Goal: Information Seeking & Learning: Learn about a topic

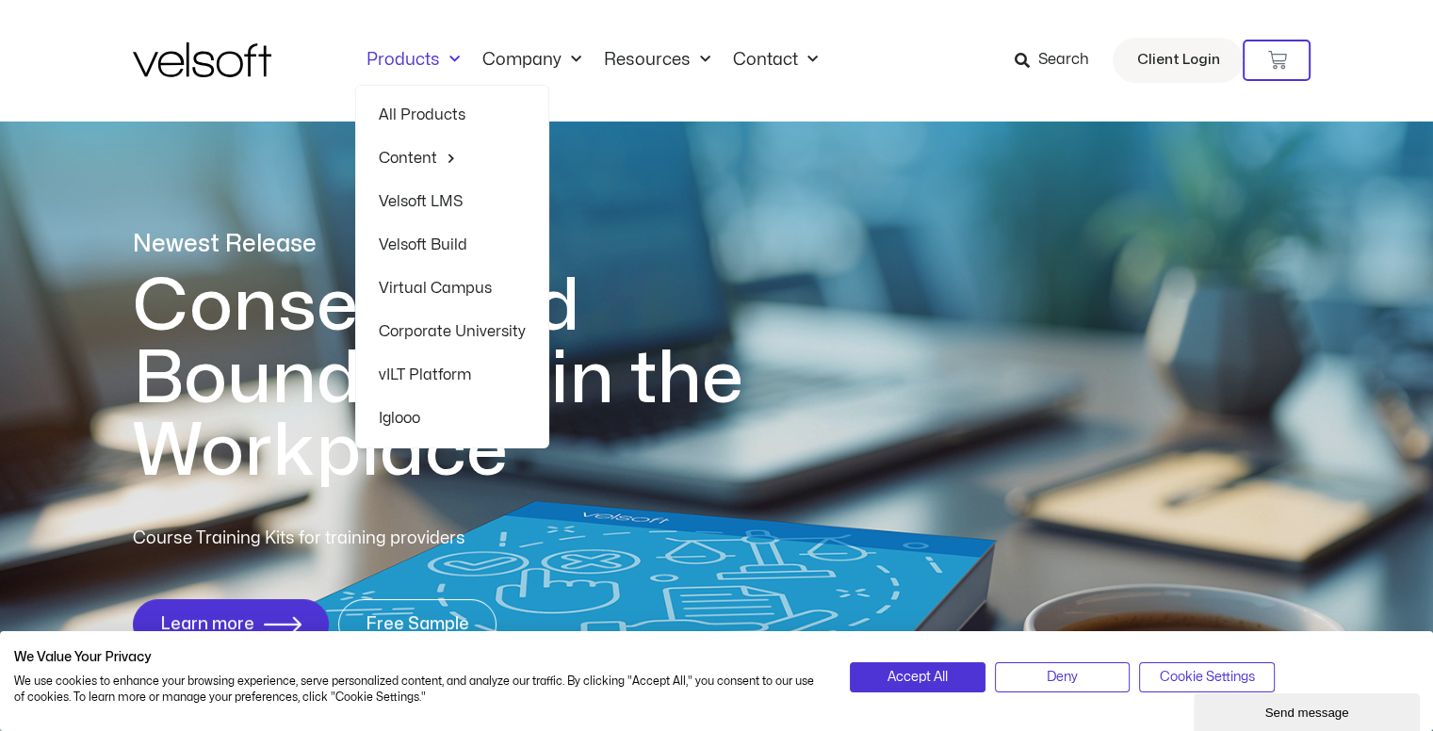
click at [411, 59] on link "Products" at bounding box center [413, 60] width 116 height 21
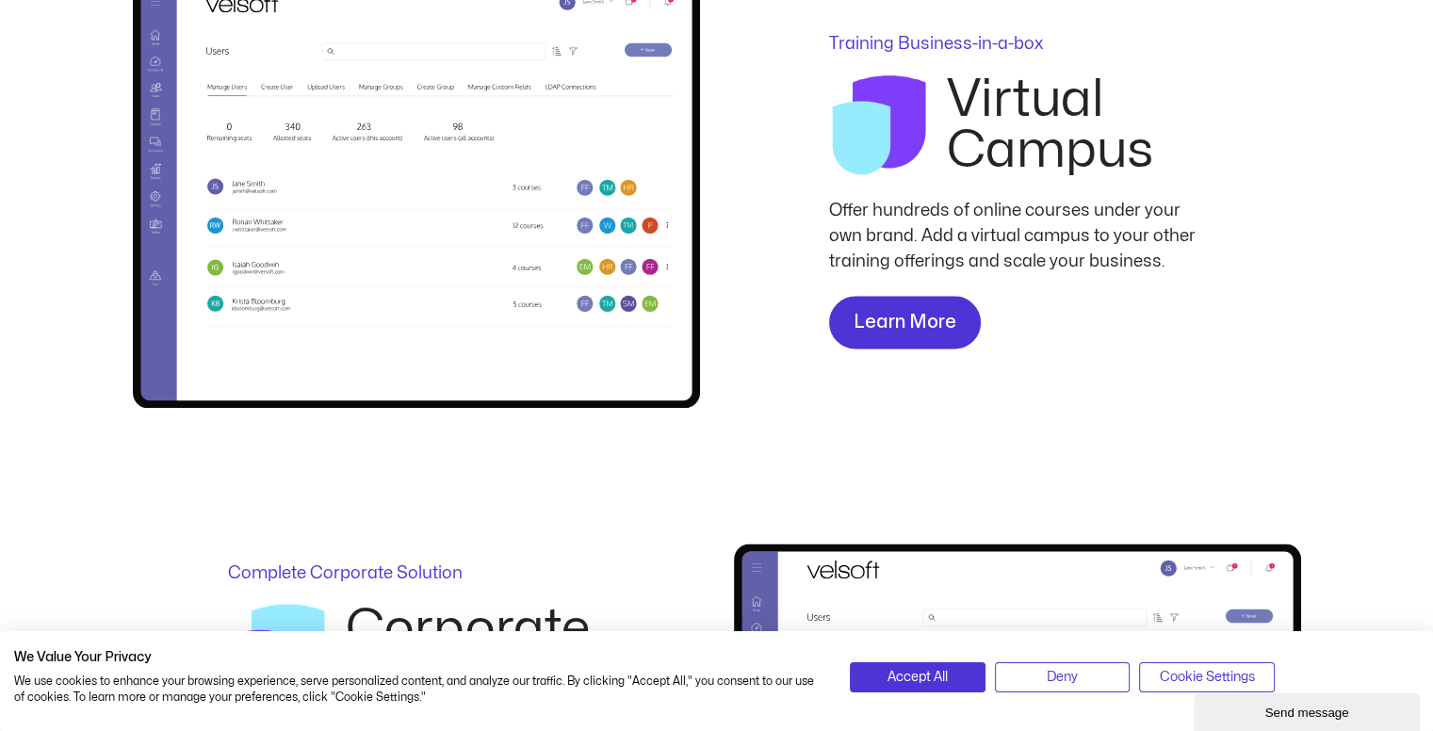
scroll to position [3014, 0]
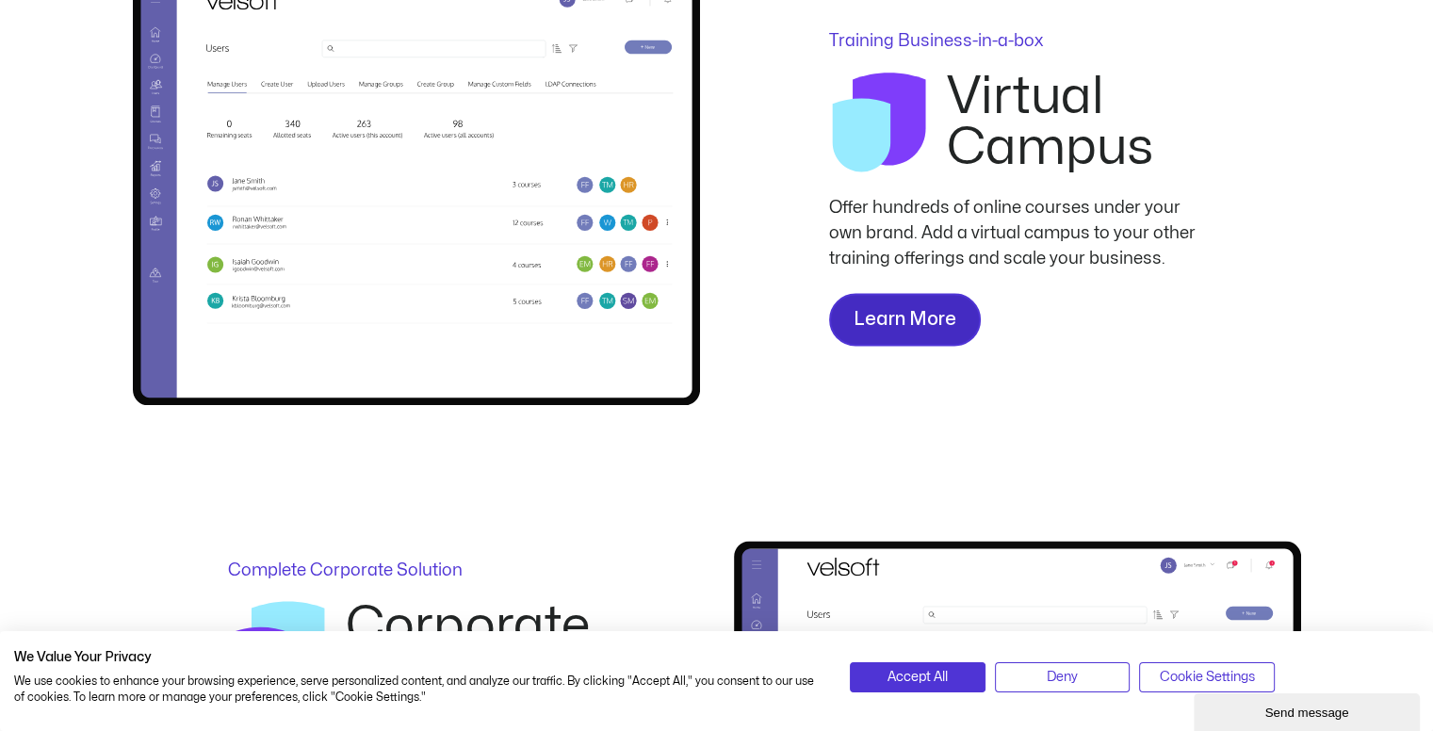
click at [868, 322] on span "Learn More" at bounding box center [905, 319] width 103 height 30
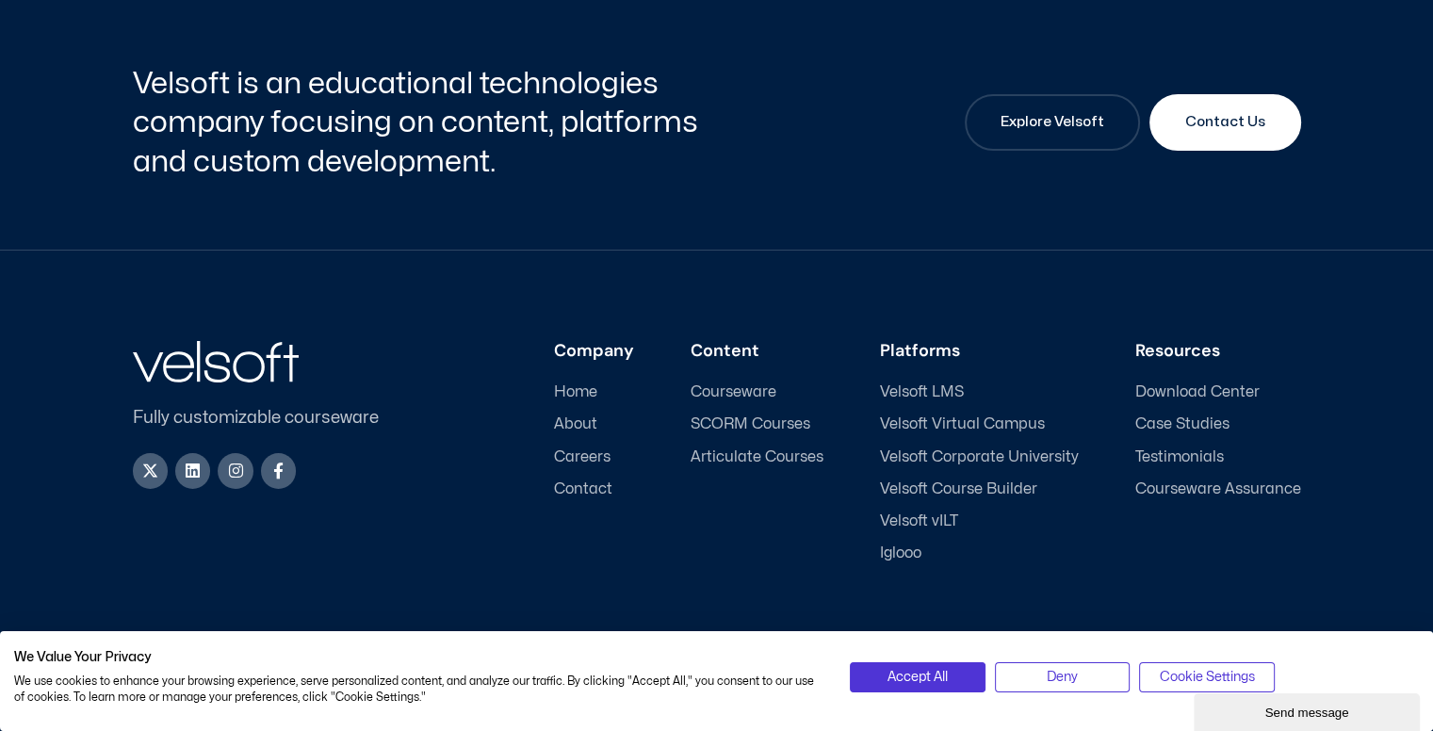
scroll to position [6885, 0]
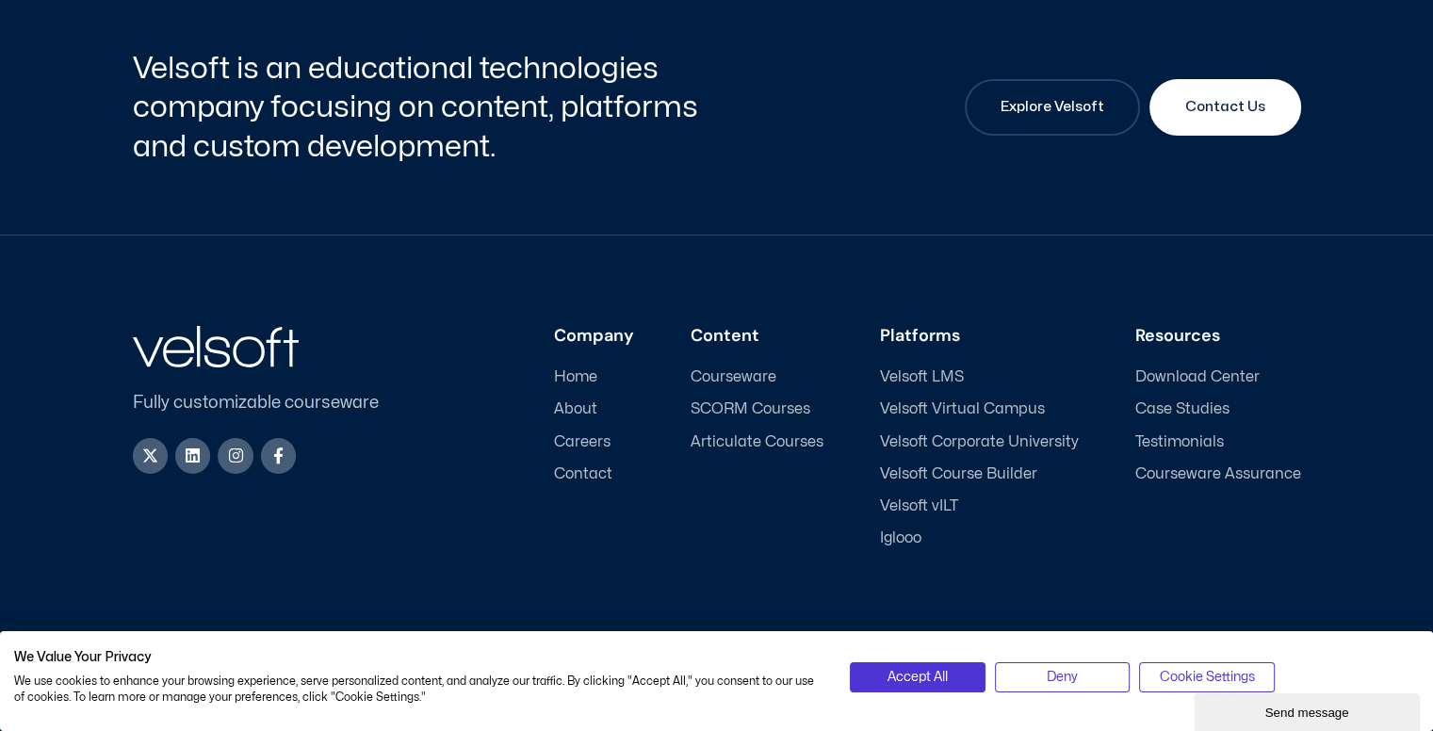
click at [748, 384] on span "Courseware" at bounding box center [734, 377] width 86 height 18
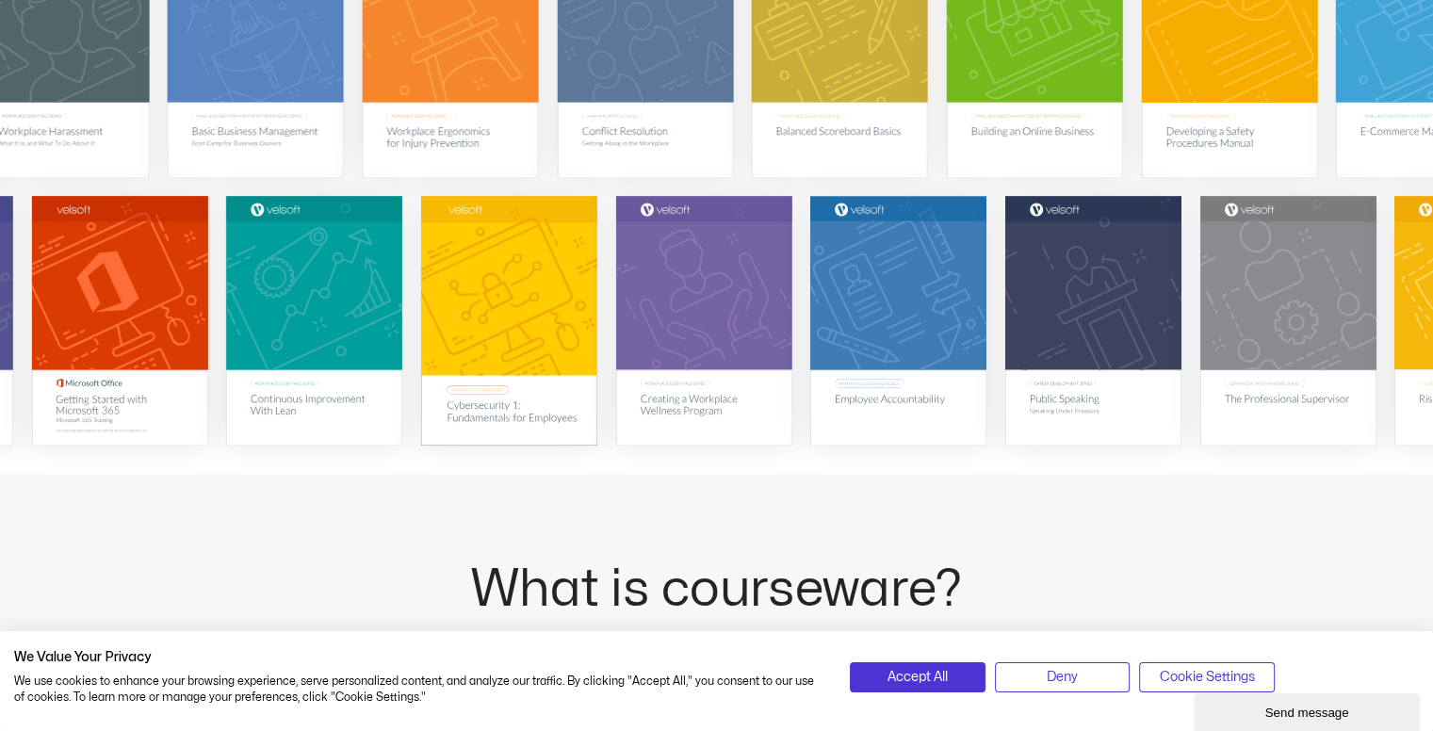
scroll to position [522, 0]
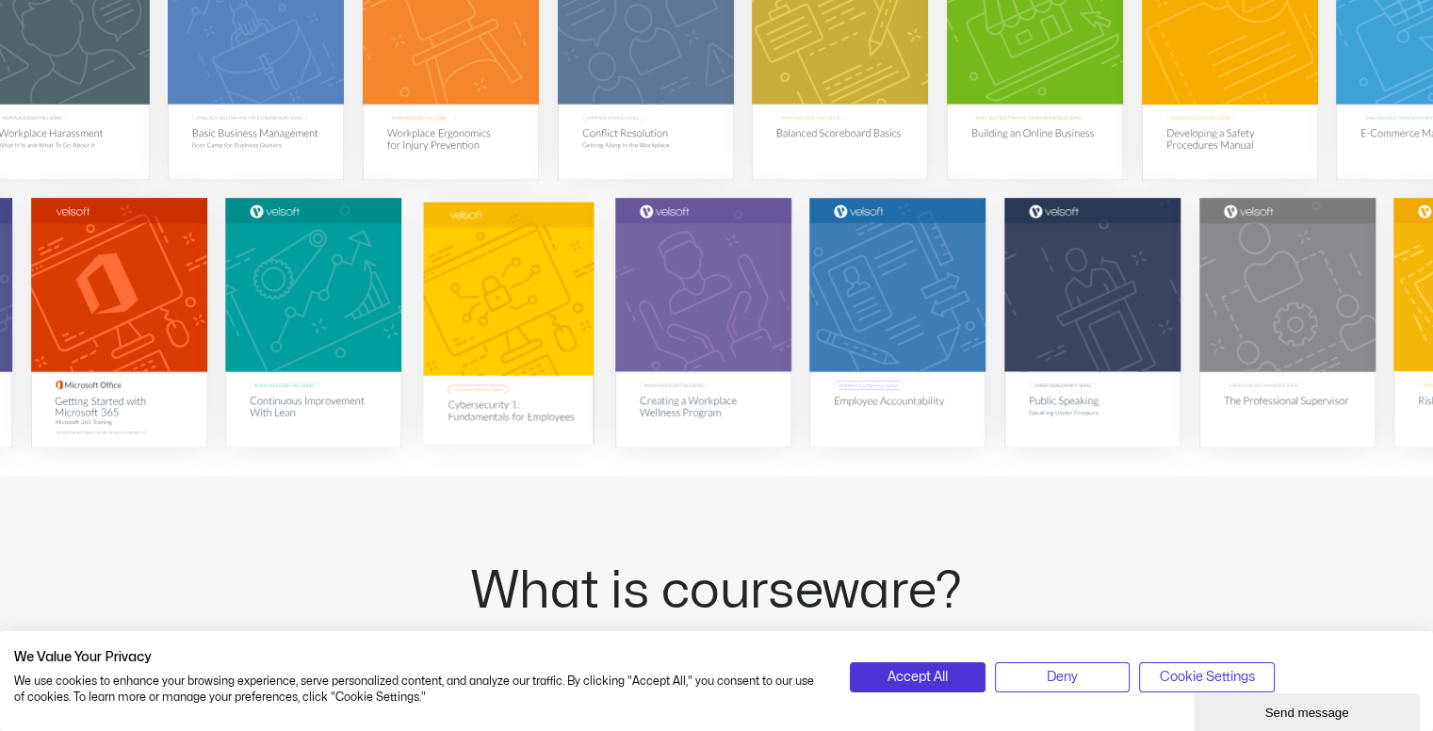
click at [538, 322] on img at bounding box center [508, 323] width 171 height 242
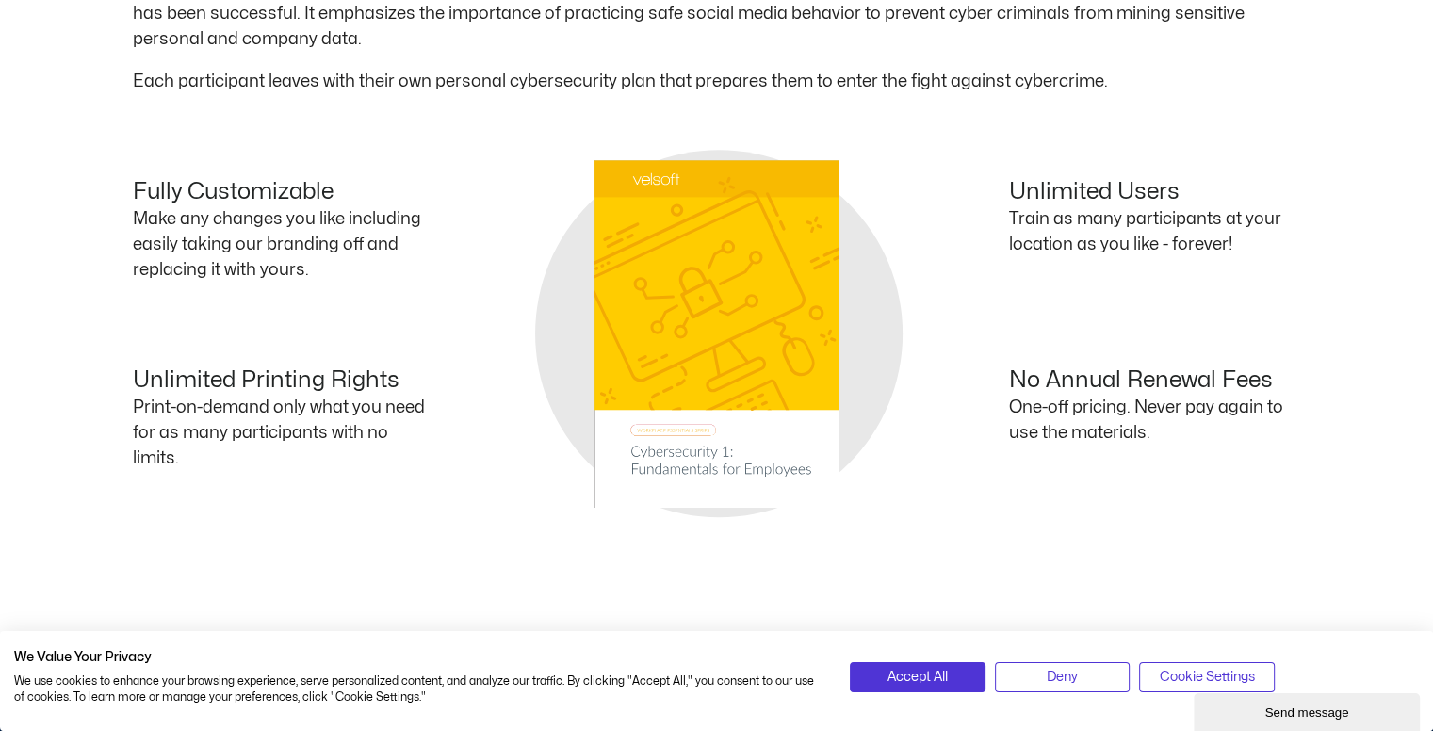
scroll to position [1064, 0]
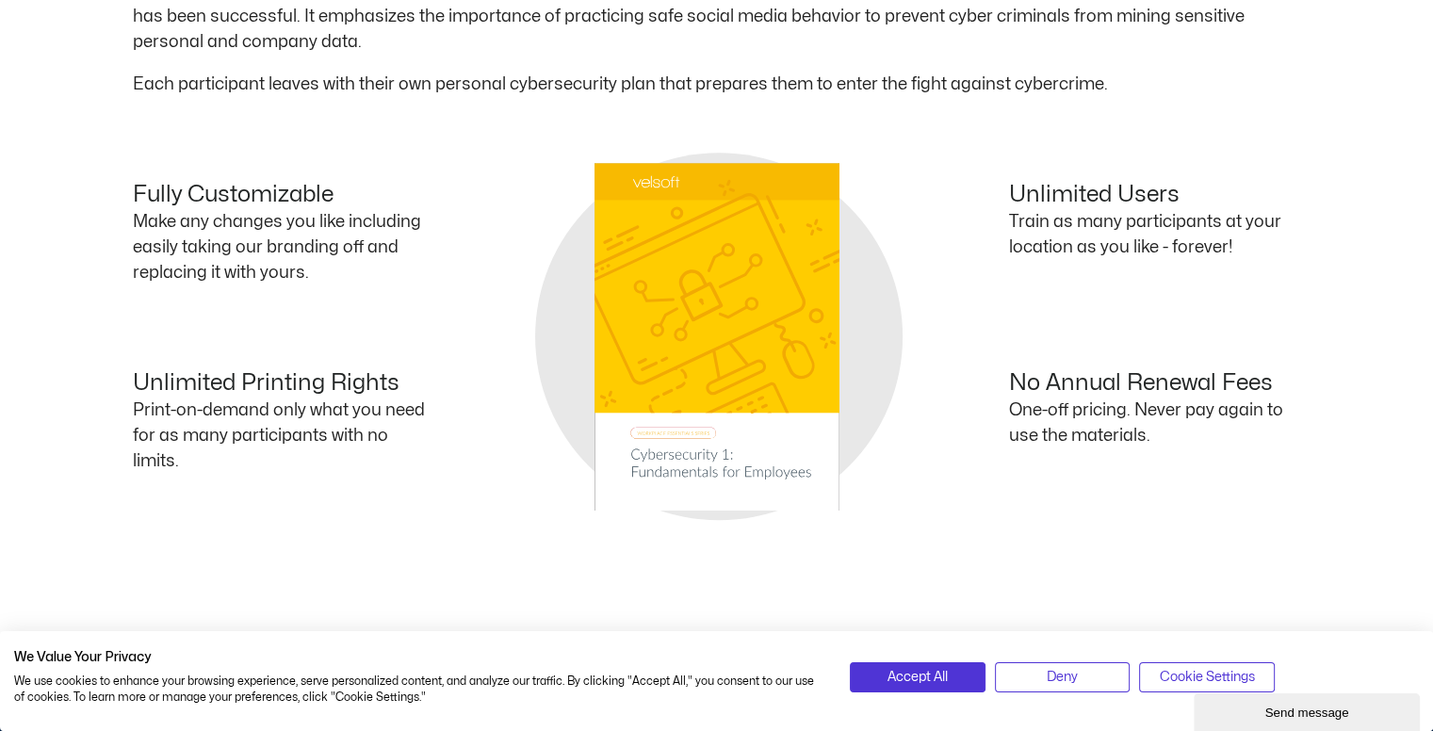
click at [708, 437] on div "Unlimited Printing Rights Print-on-demand only what you need for as many partic…" at bounding box center [425, 430] width 584 height 121
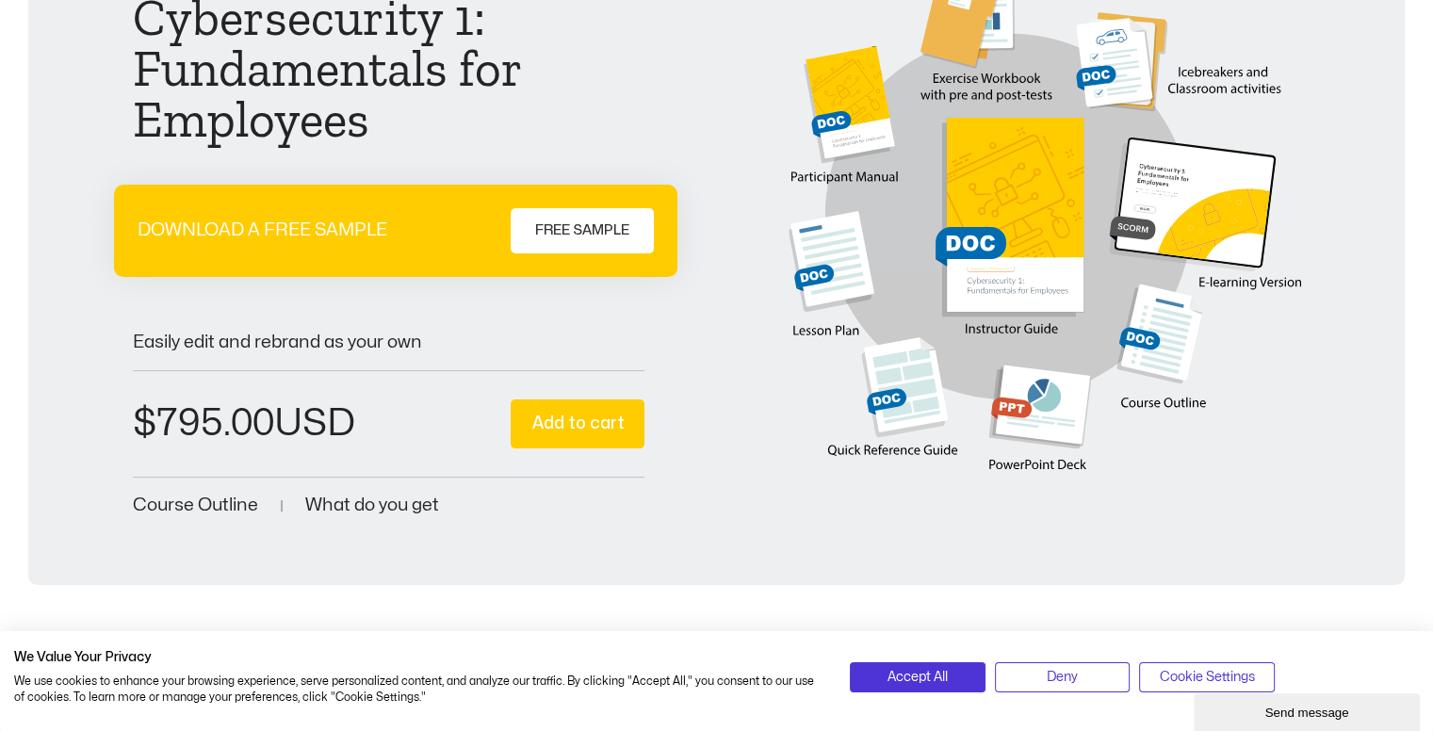
scroll to position [171, 0]
